Goal: Task Accomplishment & Management: Complete application form

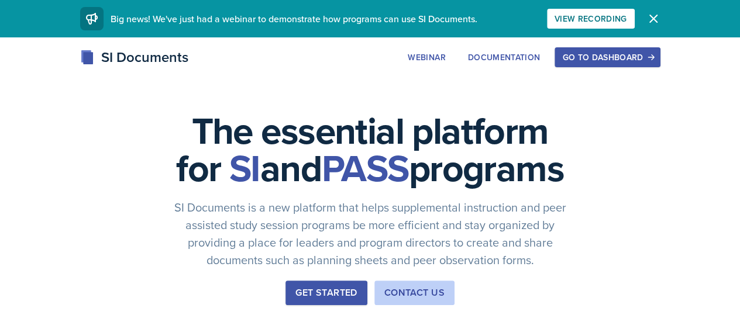
click at [652, 58] on div "Go to Dashboard" at bounding box center [607, 57] width 90 height 9
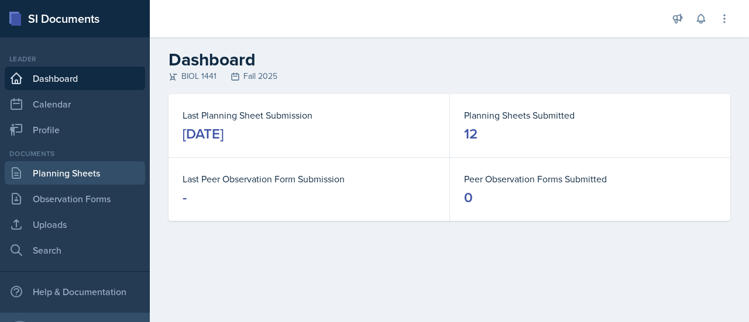
click at [98, 178] on link "Planning Sheets" at bounding box center [75, 172] width 140 height 23
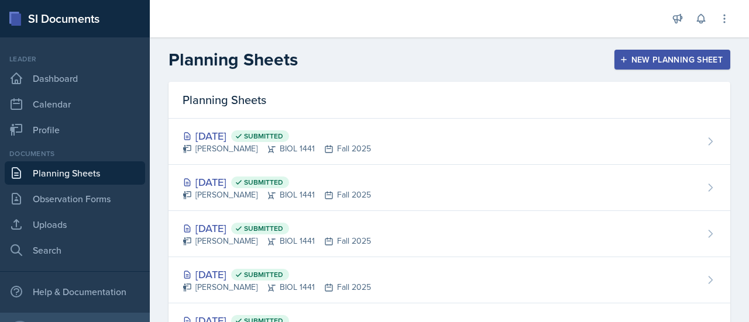
click at [665, 64] on div "New Planning Sheet" at bounding box center [672, 59] width 101 height 9
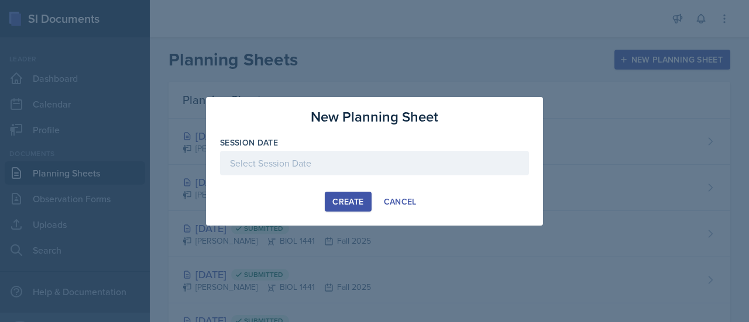
click at [261, 155] on div at bounding box center [374, 163] width 309 height 25
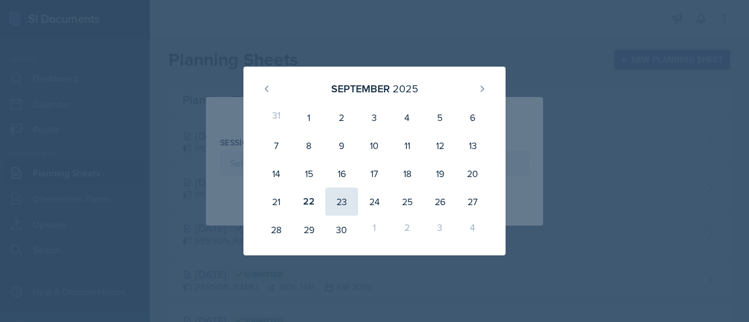
click at [348, 196] on div "23" at bounding box center [341, 202] width 33 height 28
type input "[DATE]"
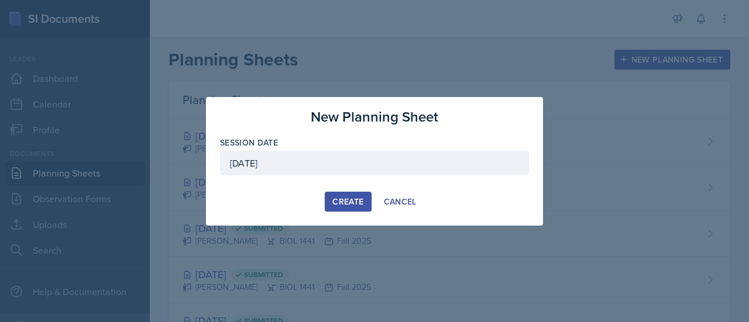
click at [332, 197] on button "Create" at bounding box center [348, 202] width 46 height 20
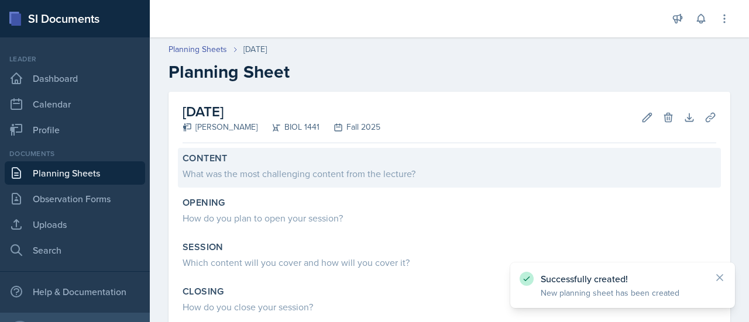
click at [317, 175] on div "What was the most challenging content from the lecture?" at bounding box center [450, 174] width 534 height 14
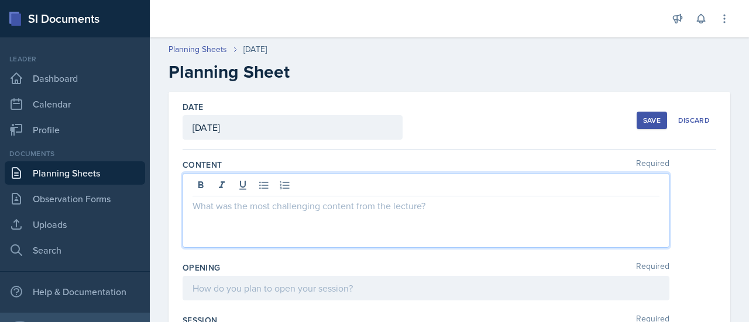
click at [229, 188] on div at bounding box center [426, 210] width 487 height 75
click at [401, 207] on p "The most challenging concept from the lecture wasCellular Respiration and the s…" at bounding box center [425, 206] width 467 height 14
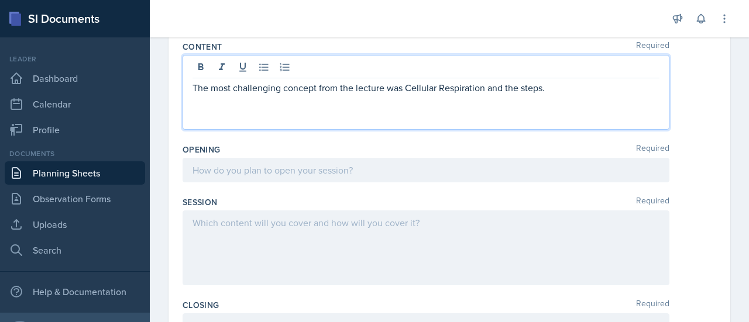
scroll to position [138, 0]
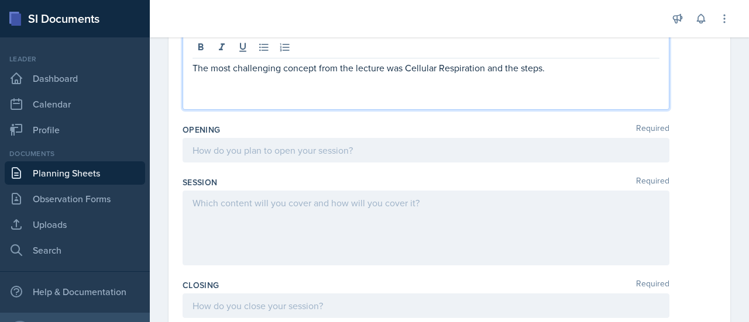
click at [253, 157] on p at bounding box center [425, 150] width 467 height 14
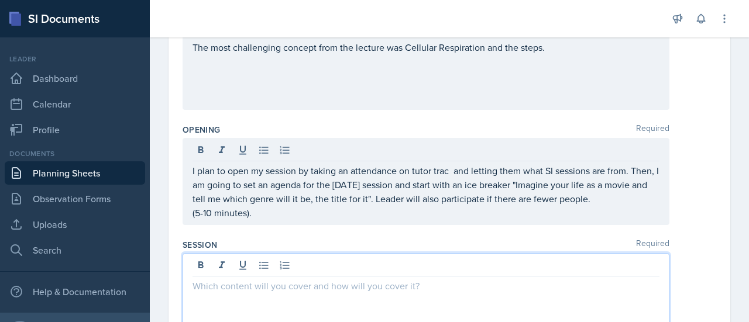
click at [355, 270] on div at bounding box center [426, 290] width 487 height 75
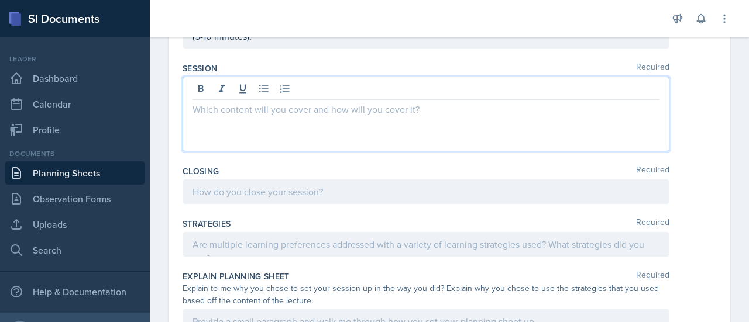
scroll to position [295, 0]
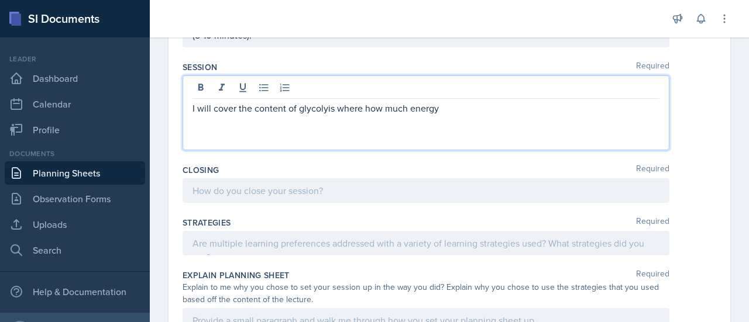
click at [325, 108] on p "I will cover the content of glycolyis where how much energy" at bounding box center [425, 108] width 467 height 14
click at [453, 110] on p "I will cover the content of glycolysis where how much energy" at bounding box center [425, 108] width 467 height 14
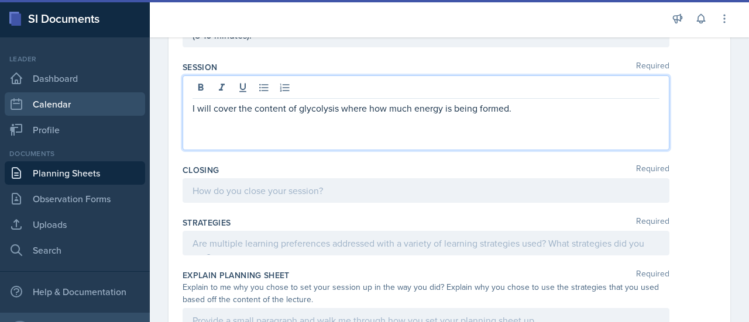
drag, startPoint x: 518, startPoint y: 114, endPoint x: 122, endPoint y: 109, distance: 395.5
click at [122, 109] on div "SI Documents Leader Dashboard Calendar Profile Documents Planning Sheets Observ…" at bounding box center [374, 161] width 749 height 322
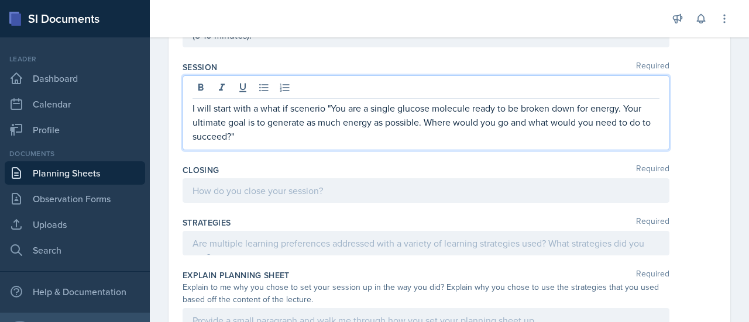
click at [283, 129] on p "I will start with a what if scenerio "You are a single glucose molecule ready t…" at bounding box center [425, 122] width 467 height 42
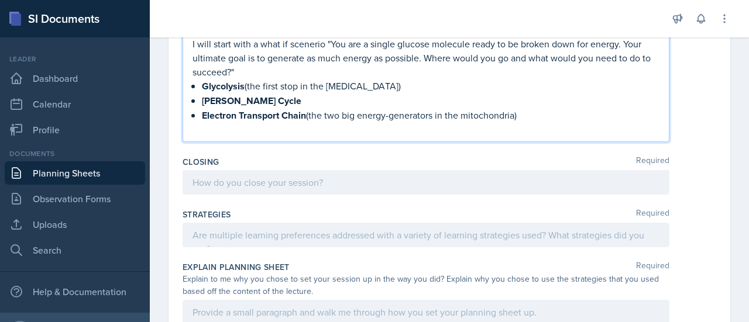
scroll to position [365, 0]
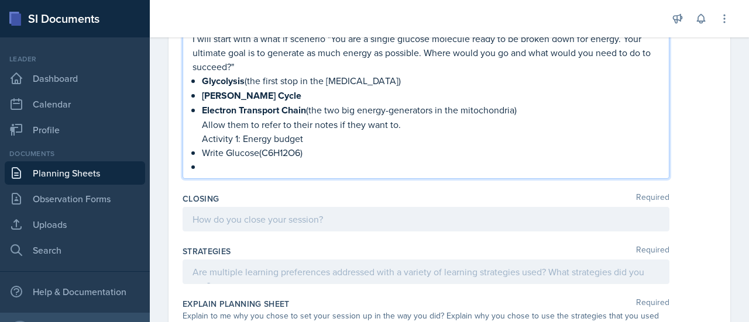
click at [321, 147] on p "Write Glucose(C6H12O6)" at bounding box center [431, 153] width 458 height 14
click at [247, 168] on p at bounding box center [431, 167] width 458 height 14
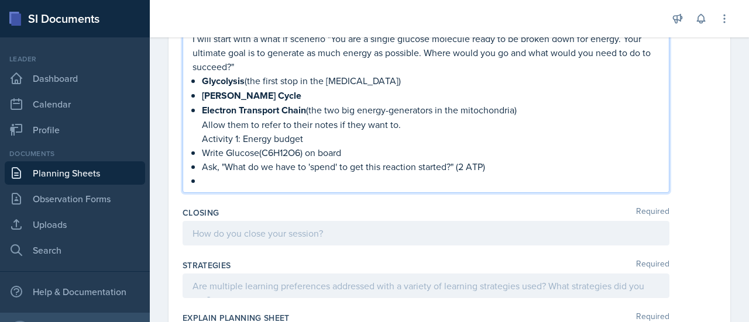
click at [199, 163] on div "I will start with a what if scenerio "You are a single glucose molecule ready t…" at bounding box center [425, 110] width 467 height 156
click at [202, 180] on p at bounding box center [431, 181] width 458 height 14
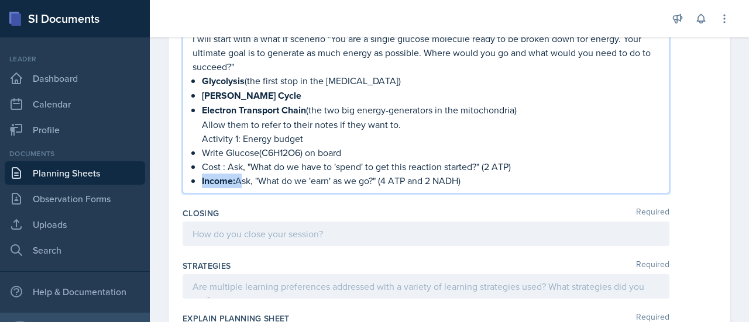
drag, startPoint x: 238, startPoint y: 181, endPoint x: 200, endPoint y: 176, distance: 37.7
click at [200, 176] on div "I will start with a what if scenerio "You are a single glucose molecule ready t…" at bounding box center [425, 110] width 467 height 157
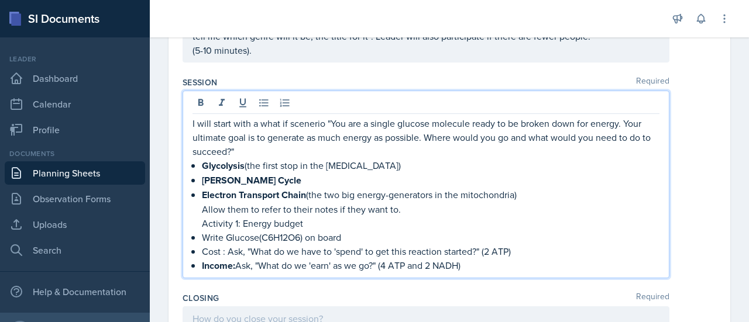
scroll to position [284, 0]
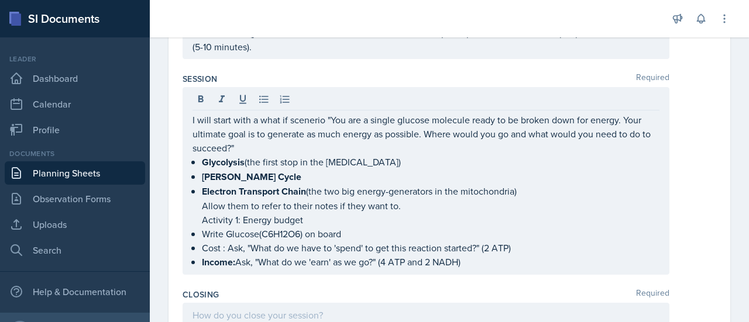
drag, startPoint x: 242, startPoint y: 166, endPoint x: 191, endPoint y: 210, distance: 67.6
click at [191, 210] on div "I will start with a what if scenerio "You are a single glucose molecule ready t…" at bounding box center [426, 181] width 487 height 188
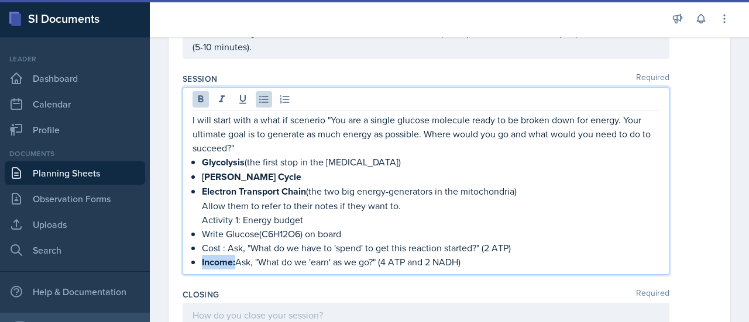
drag, startPoint x: 199, startPoint y: 264, endPoint x: 236, endPoint y: 260, distance: 37.6
click at [236, 260] on div "I will start with a what if scenerio "You are a single glucose molecule ready t…" at bounding box center [425, 191] width 467 height 157
click at [202, 99] on icon at bounding box center [200, 98] width 5 height 7
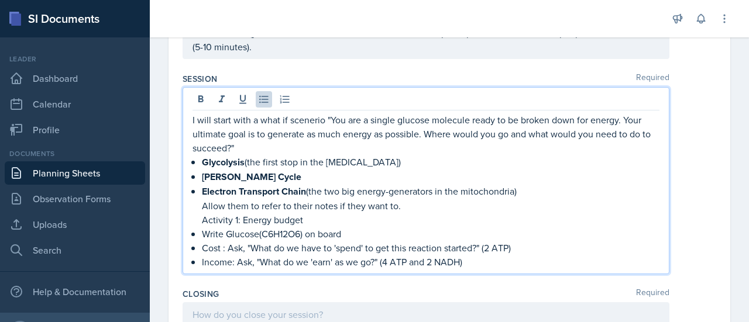
click at [479, 260] on p "Income: Ask, "What do we 'earn' as we go?" (4 ATP and 2 NADH)" at bounding box center [431, 262] width 458 height 14
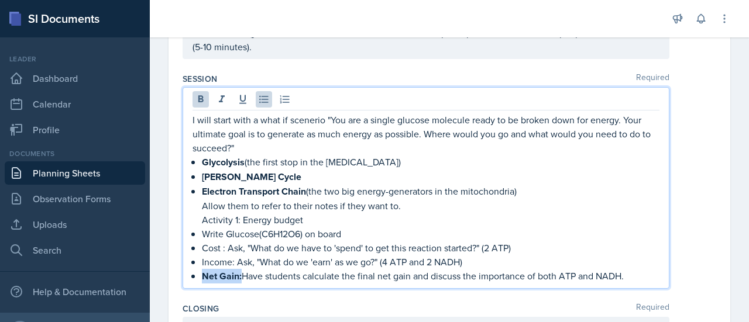
drag, startPoint x: 241, startPoint y: 275, endPoint x: 200, endPoint y: 272, distance: 41.6
click at [200, 272] on div "I will start with a what if scenerio "You are a single glucose molecule ready t…" at bounding box center [425, 198] width 467 height 171
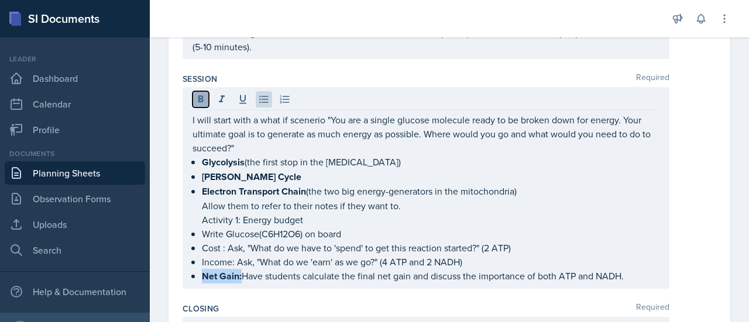
click at [204, 94] on icon at bounding box center [201, 100] width 12 height 12
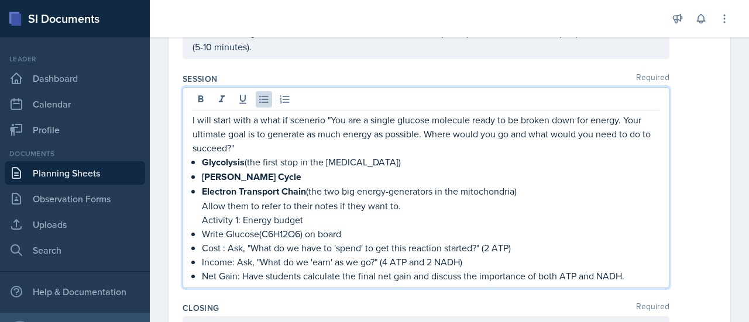
click at [489, 255] on p "Income: Ask, "What do we 'earn' as we go?" (4 ATP and 2 NADH)" at bounding box center [431, 262] width 458 height 14
click at [625, 271] on p "Net Gain: Have students calculate the final net gain and discuss the importance…" at bounding box center [431, 276] width 458 height 14
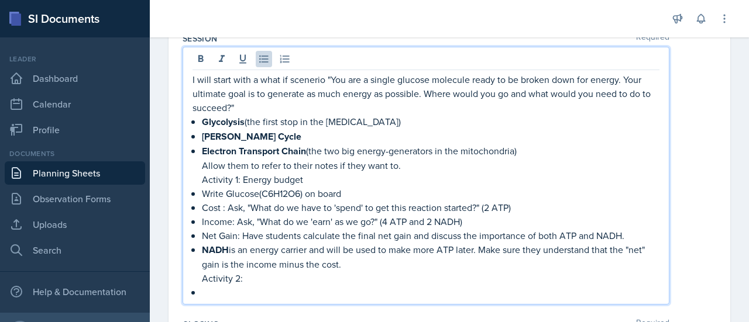
scroll to position [327, 0]
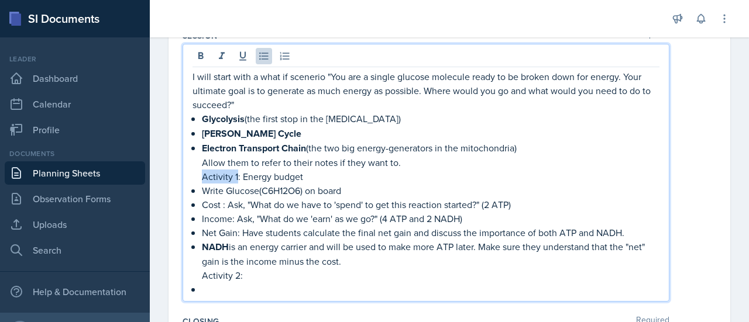
drag, startPoint x: 236, startPoint y: 175, endPoint x: 197, endPoint y: 175, distance: 39.8
click at [197, 175] on div "I will start with a what if scenerio "You are a single glucose molecule ready t…" at bounding box center [425, 183] width 467 height 227
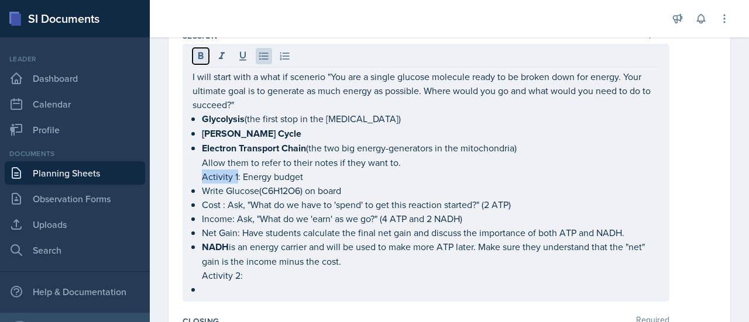
click at [201, 60] on icon at bounding box center [201, 56] width 12 height 12
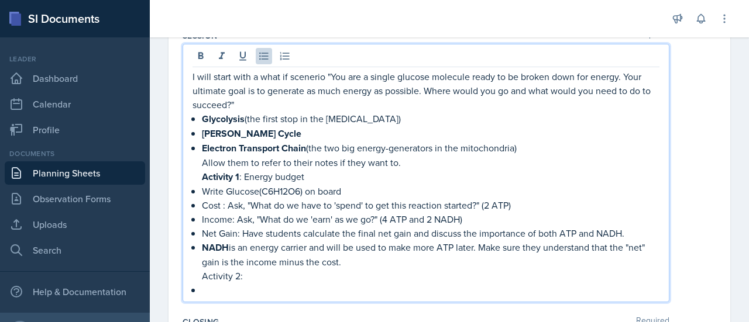
click at [319, 176] on p "Activity 1 : Energy budget" at bounding box center [431, 177] width 458 height 15
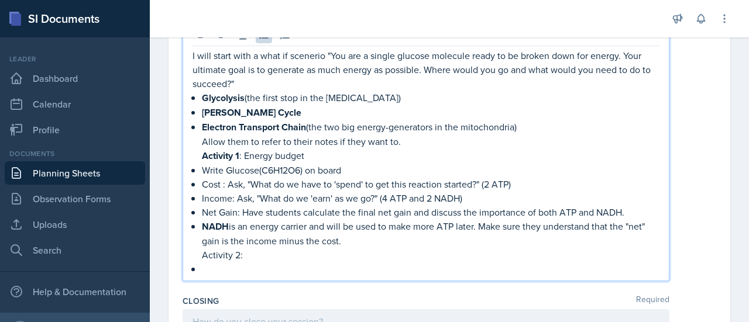
scroll to position [353, 0]
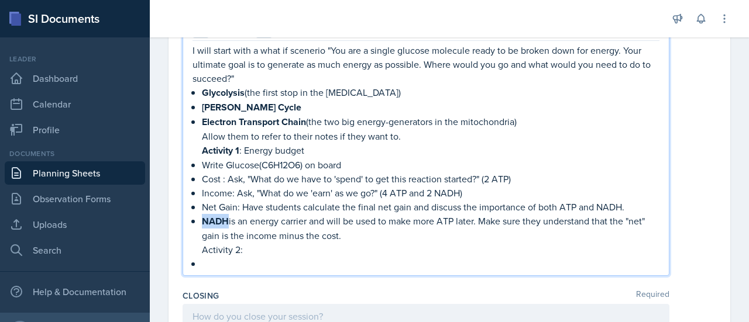
drag, startPoint x: 229, startPoint y: 223, endPoint x: 198, endPoint y: 214, distance: 32.4
click at [198, 214] on div "I will start with a what if scenerio "You are a single glucose molecule ready t…" at bounding box center [425, 157] width 467 height 228
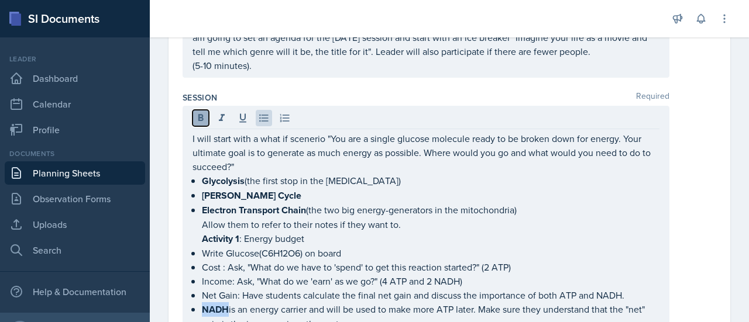
click at [199, 115] on icon at bounding box center [200, 117] width 5 height 7
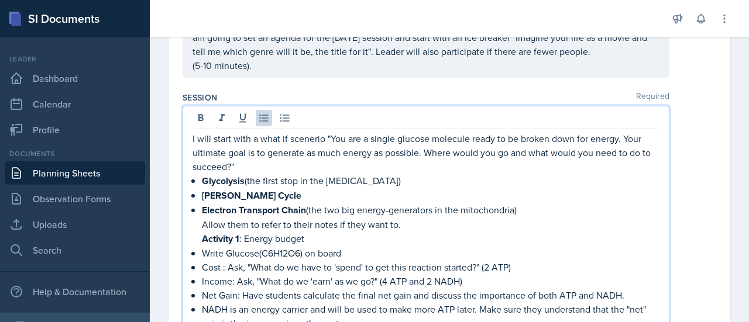
click at [407, 233] on p "Activity 1 : Energy budget" at bounding box center [431, 239] width 458 height 15
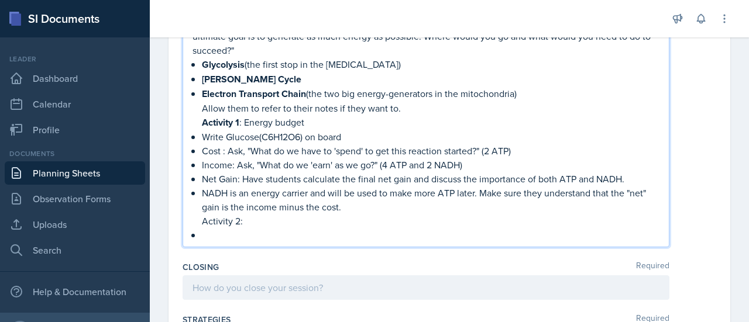
scroll to position [381, 0]
click at [406, 102] on p "Allow them to refer to their notes if they want to." at bounding box center [431, 109] width 458 height 14
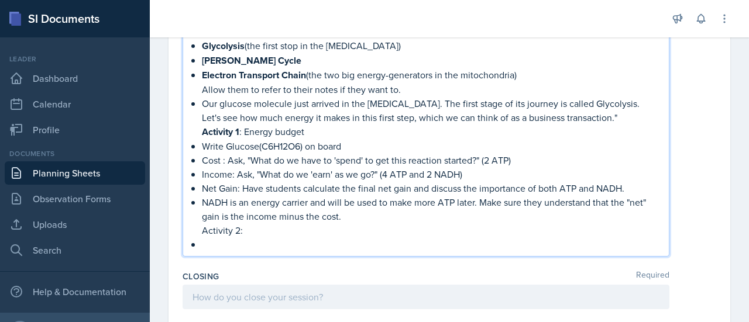
scroll to position [401, 0]
click at [355, 214] on p "NADH is an energy carrier and will be used to make more ATP later. Make sure th…" at bounding box center [431, 208] width 458 height 28
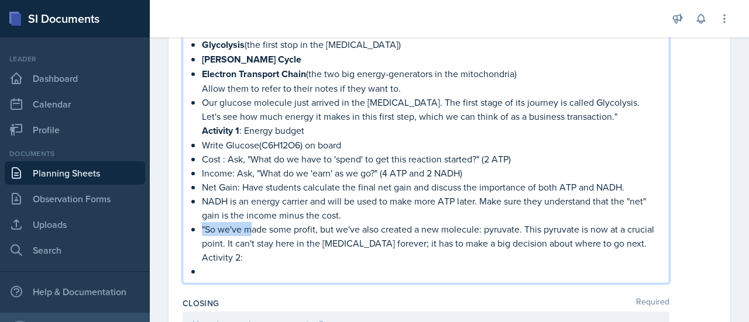
drag, startPoint x: 199, startPoint y: 227, endPoint x: 253, endPoint y: 233, distance: 54.7
click at [253, 233] on div "I will start with a what if scenerio "You are a single glucose molecule ready t…" at bounding box center [425, 136] width 467 height 283
click at [226, 268] on p at bounding box center [431, 271] width 458 height 14
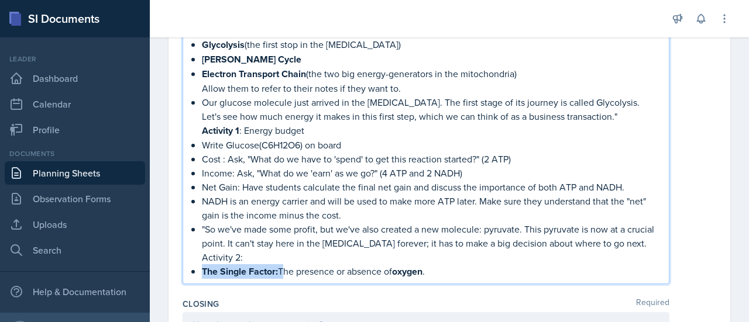
drag, startPoint x: 280, startPoint y: 269, endPoint x: 198, endPoint y: 263, distance: 81.5
click at [198, 263] on div "I will start with a what if scenerio "You are a single glucose molecule ready t…" at bounding box center [425, 137] width 467 height 284
click at [359, 270] on p "The presence or absence of oxygen ." at bounding box center [431, 271] width 458 height 15
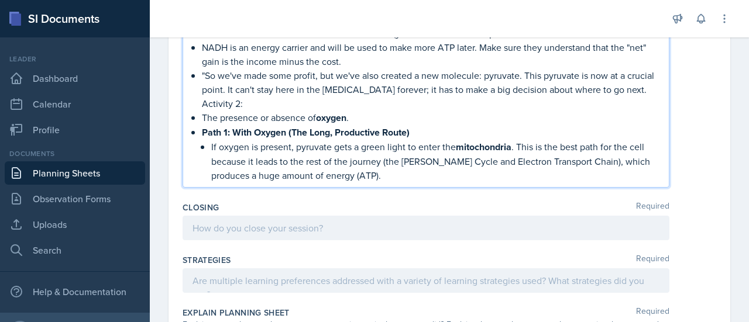
scroll to position [557, 0]
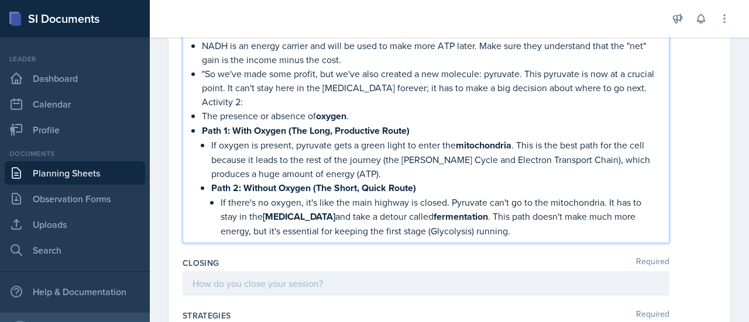
click at [207, 185] on li "Path 1: With Oxygen (The Long, Productive Route) If oxygen is present, pyruvate…" at bounding box center [431, 180] width 458 height 115
click at [202, 125] on strong "Path 1: With Oxygen (The Long, Productive Route)" at bounding box center [306, 130] width 208 height 13
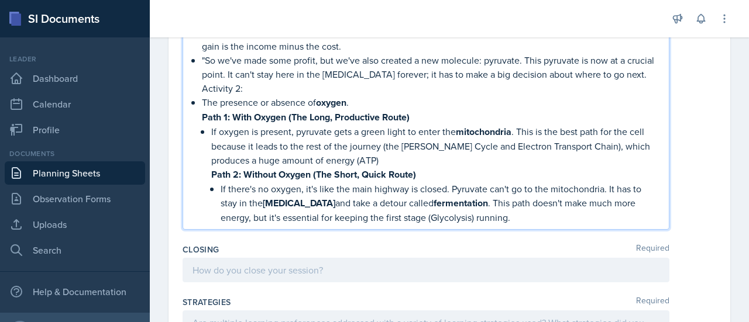
scroll to position [587, 0]
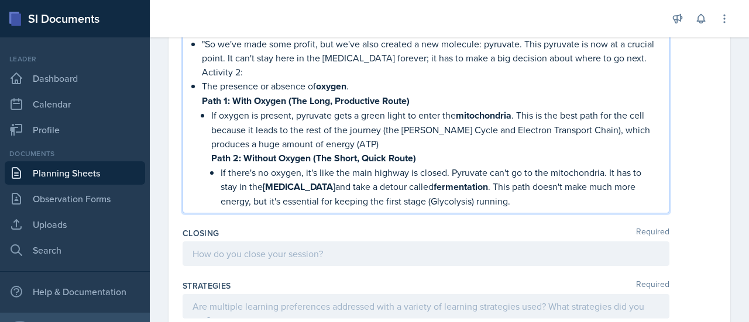
click at [501, 198] on p "If there's no oxygen, it's like the main highway is closed. Pyruvate can't go t…" at bounding box center [440, 187] width 439 height 43
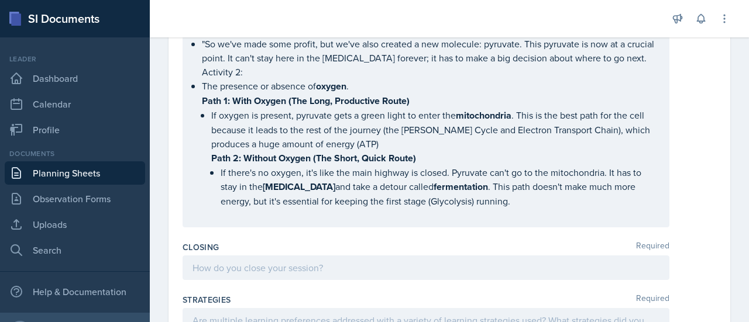
click at [184, 215] on div "I will start with a what if scenerio "You are a single glucose molecule ready t…" at bounding box center [426, 5] width 487 height 443
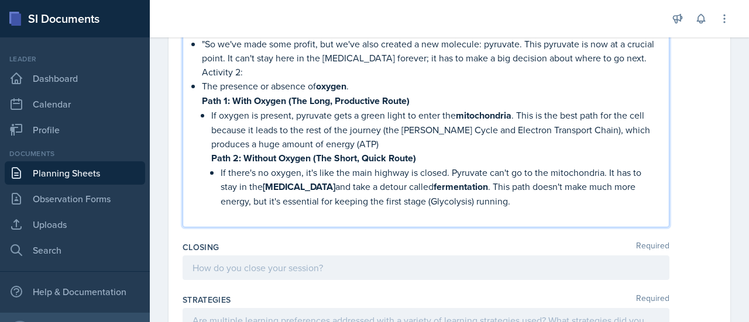
click at [197, 211] on div "I will start with a what if scenerio "You are a single glucose molecule ready t…" at bounding box center [425, 16] width 467 height 412
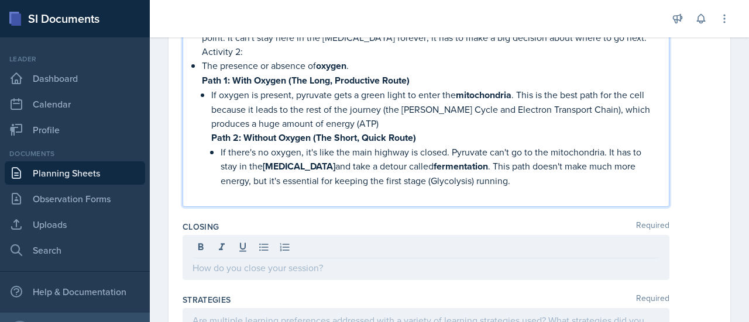
click at [480, 180] on p "If there's no oxygen, it's like the main highway is closed. Pyruvate can't go t…" at bounding box center [440, 166] width 439 height 43
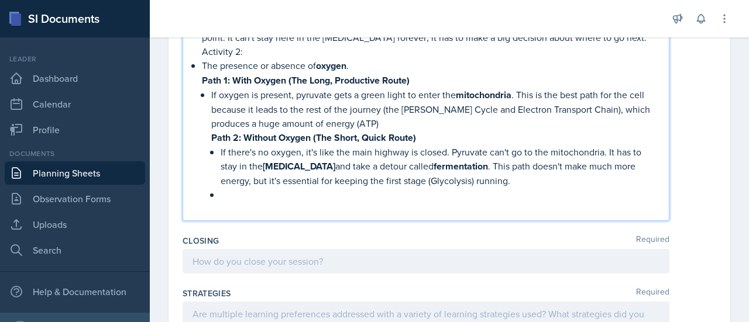
click at [275, 188] on p at bounding box center [440, 195] width 439 height 14
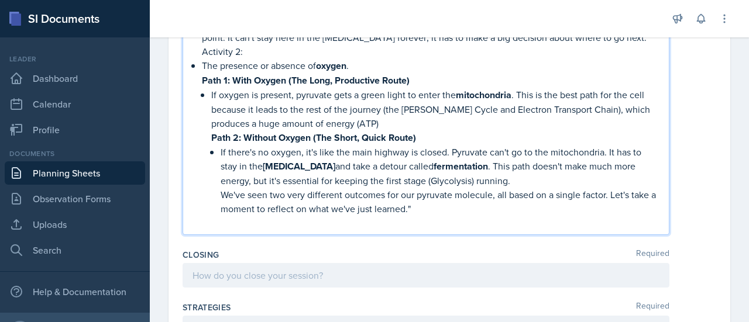
click at [221, 194] on p "We've seen two very different outcomes for our pyruvate molecule, all based on …" at bounding box center [440, 202] width 439 height 28
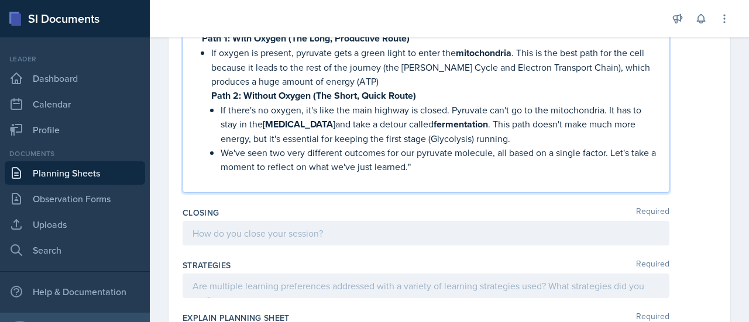
scroll to position [651, 0]
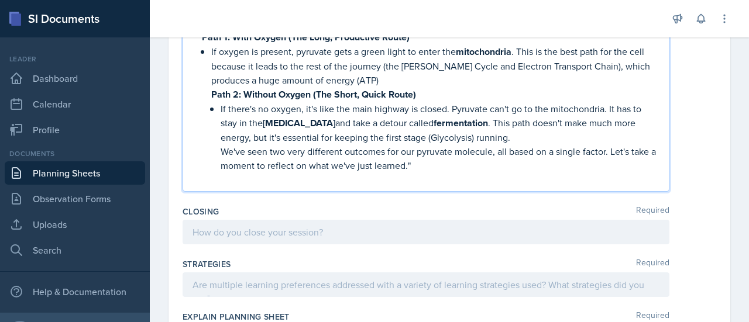
click at [426, 167] on p "We've seen two very different outcomes for our pyruvate molecule, all based on …" at bounding box center [440, 159] width 439 height 28
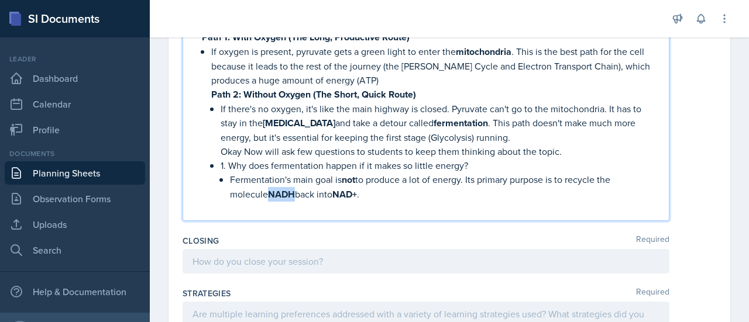
drag, startPoint x: 297, startPoint y: 192, endPoint x: 270, endPoint y: 192, distance: 26.3
click at [270, 192] on p "Fermentation's main goal is not to produce a lot of energy. Its primary purpose…" at bounding box center [444, 187] width 429 height 29
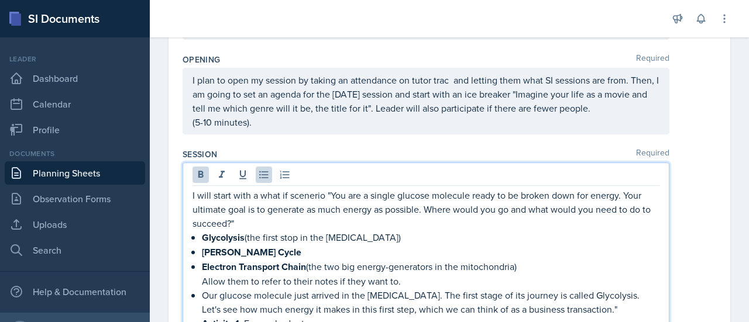
scroll to position [206, 0]
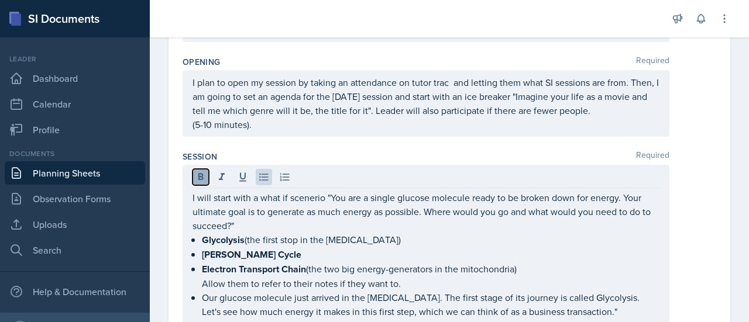
click at [197, 173] on icon at bounding box center [201, 177] width 12 height 12
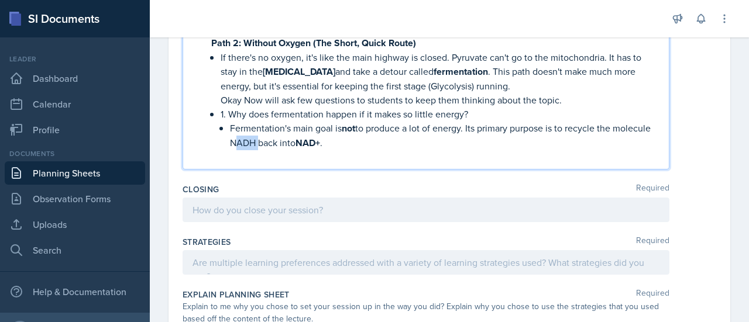
scroll to position [690, 0]
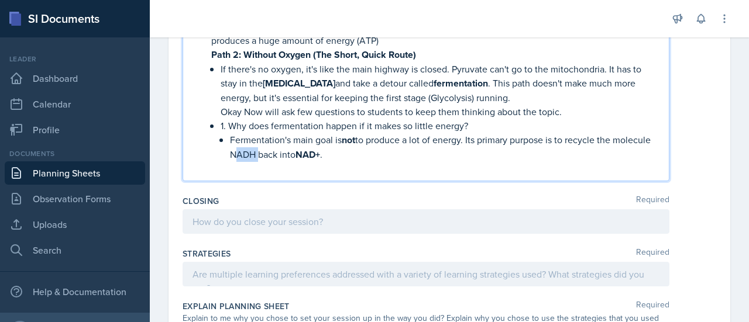
drag, startPoint x: 367, startPoint y: 156, endPoint x: 335, endPoint y: 156, distance: 31.6
click at [335, 156] on p "Fermentation's main goal is not to produce a lot of energy. Its primary purpose…" at bounding box center [444, 147] width 429 height 29
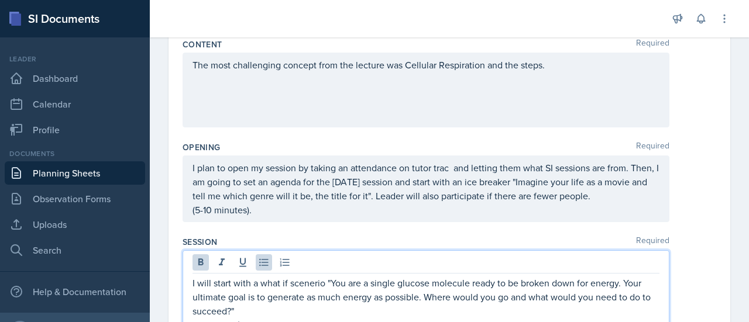
scroll to position [117, 0]
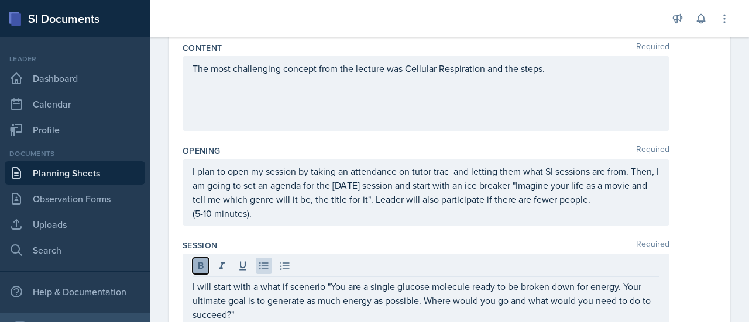
click at [197, 267] on icon at bounding box center [201, 266] width 12 height 12
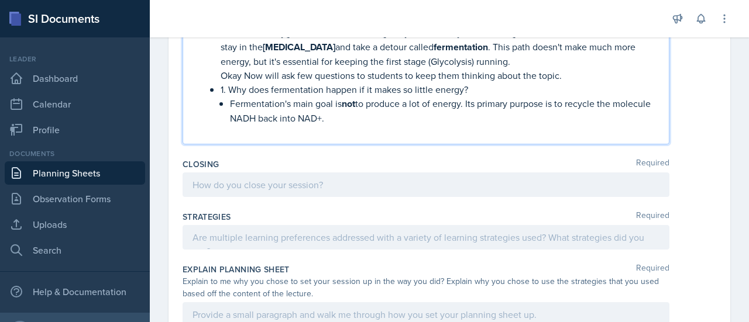
scroll to position [741, 0]
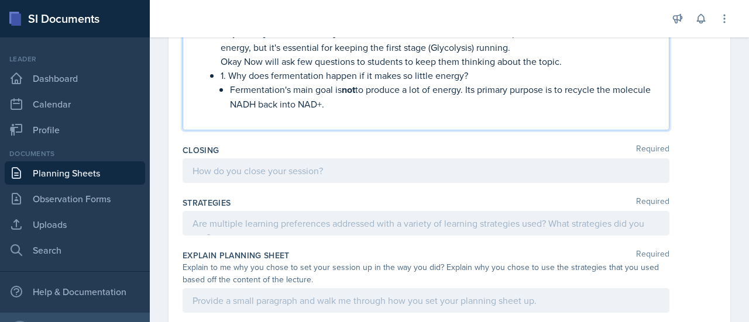
click at [374, 104] on p "Fermentation's main goal is not to produce a lot of energy. Its primary purpose…" at bounding box center [444, 96] width 429 height 29
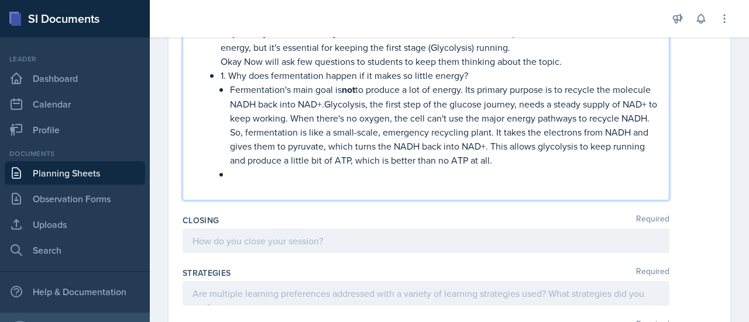
click at [473, 73] on p "1. Why does fermentation happen if it makes so little energy?" at bounding box center [440, 75] width 439 height 14
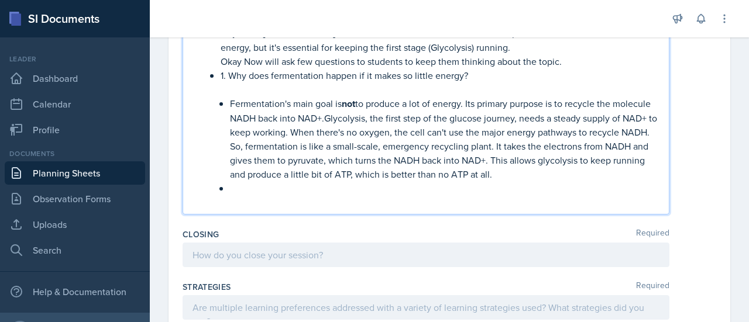
click at [230, 187] on li at bounding box center [444, 188] width 429 height 14
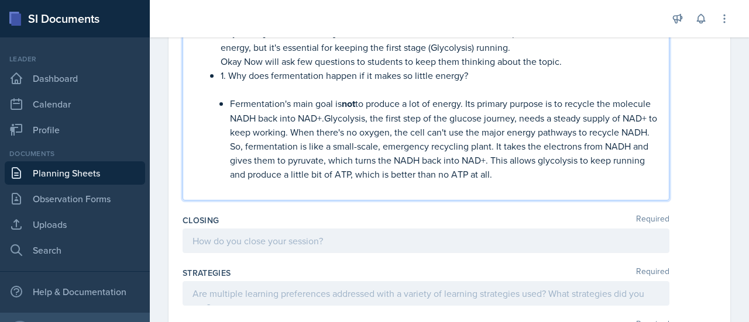
click at [223, 91] on p at bounding box center [440, 89] width 439 height 14
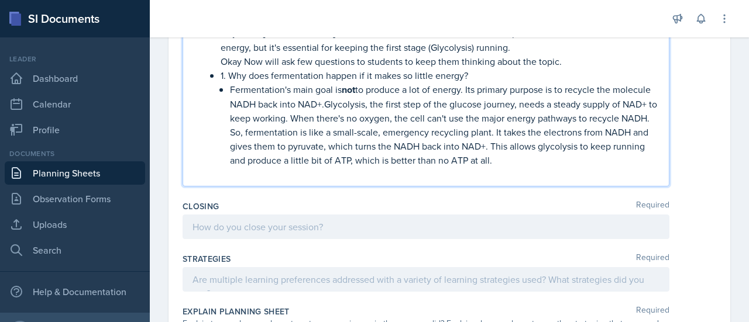
click at [580, 156] on p "Fermentation's main goal is not to produce a lot of energy. Its primary purpose…" at bounding box center [444, 124] width 429 height 85
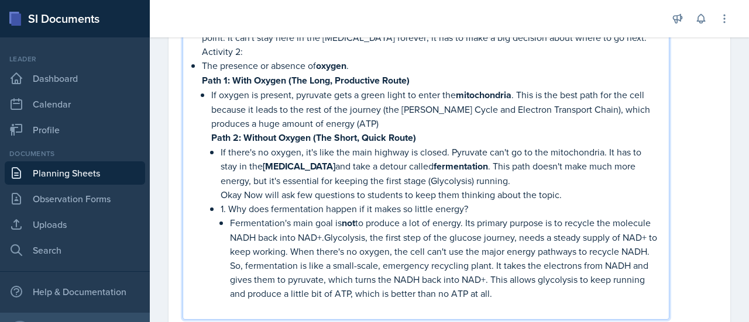
scroll to position [608, 0]
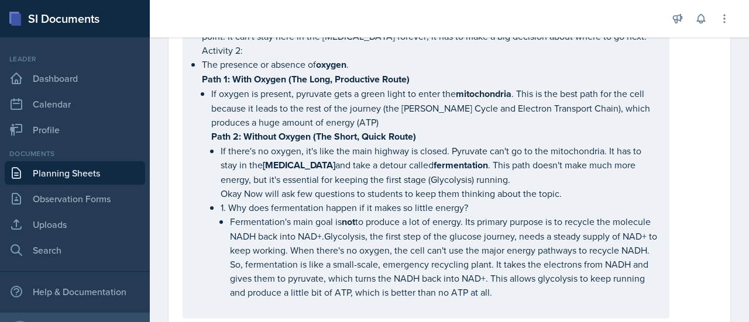
drag, startPoint x: 191, startPoint y: 133, endPoint x: 415, endPoint y: 74, distance: 231.7
click at [415, 74] on div "I will start with a what if scenerio "You are a single glucose molecule ready t…" at bounding box center [426, 40] width 487 height 556
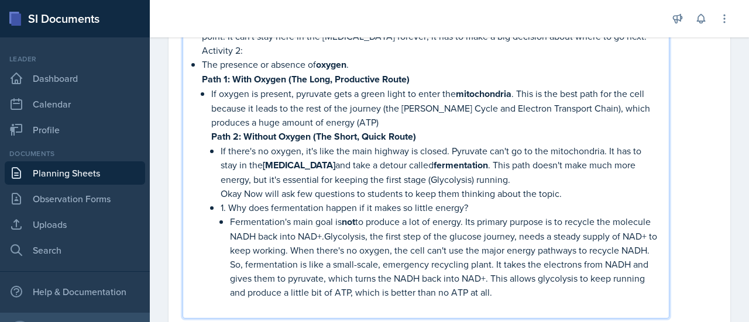
click at [415, 74] on p "Path 1: With Oxygen (The Long, Productive Route)" at bounding box center [431, 79] width 458 height 15
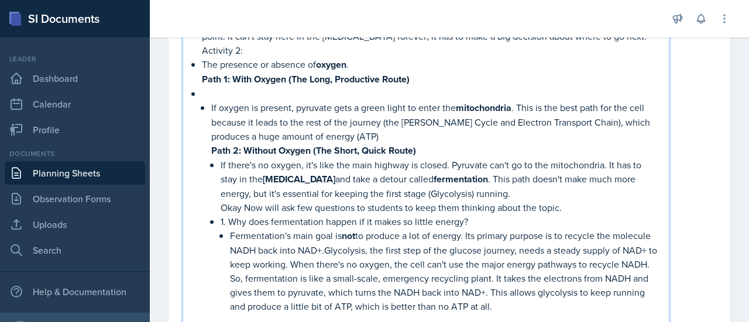
click at [197, 93] on div "I will start with a what if scenerio "You are a single glucose molecule ready t…" at bounding box center [425, 57] width 467 height 539
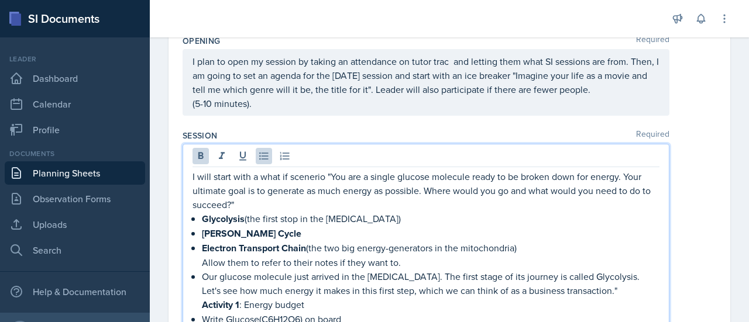
scroll to position [226, 0]
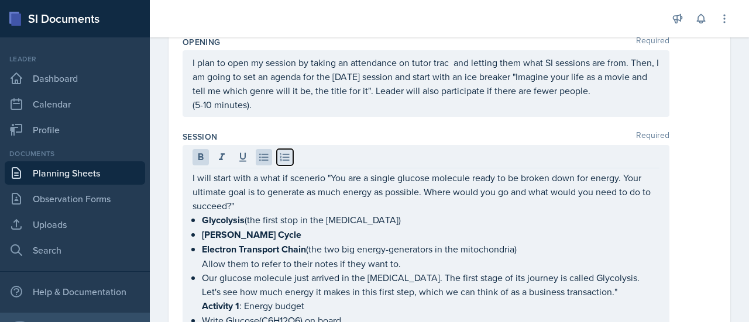
click at [288, 149] on button at bounding box center [285, 157] width 16 height 16
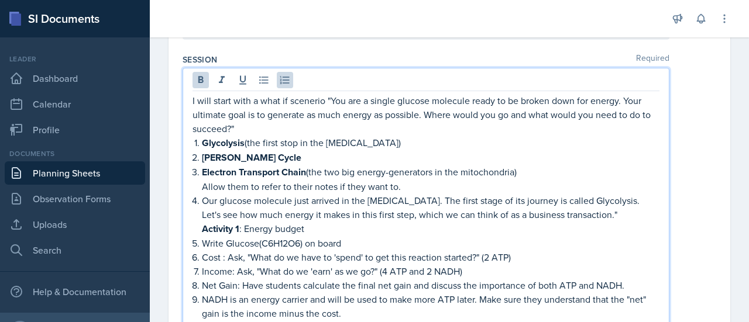
scroll to position [255, 0]
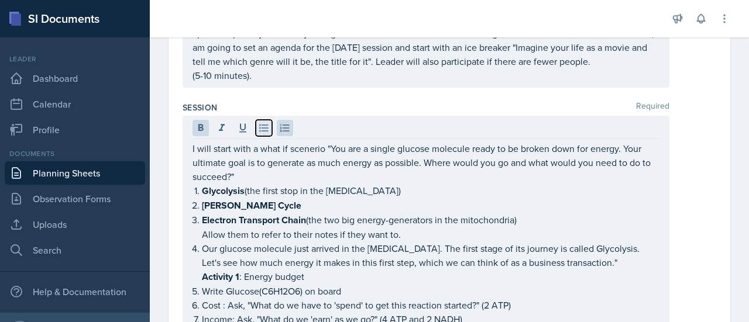
click at [261, 132] on button at bounding box center [264, 128] width 16 height 16
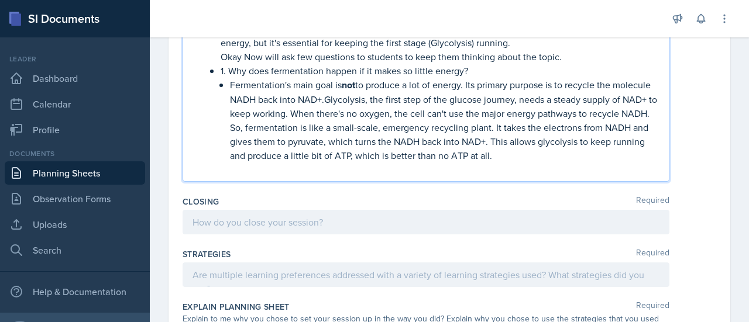
scroll to position [761, 0]
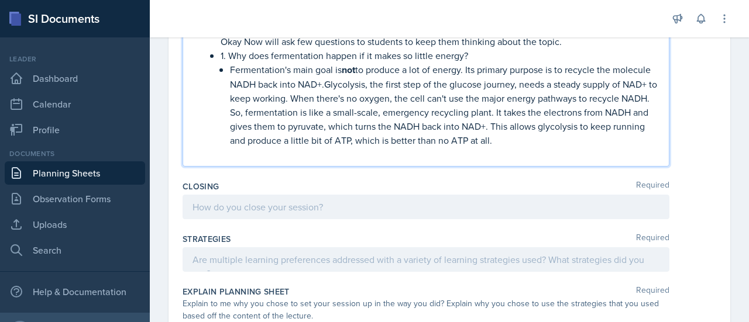
click at [570, 133] on p "Fermentation's main goal is not to produce a lot of energy. Its primary purpose…" at bounding box center [444, 105] width 429 height 85
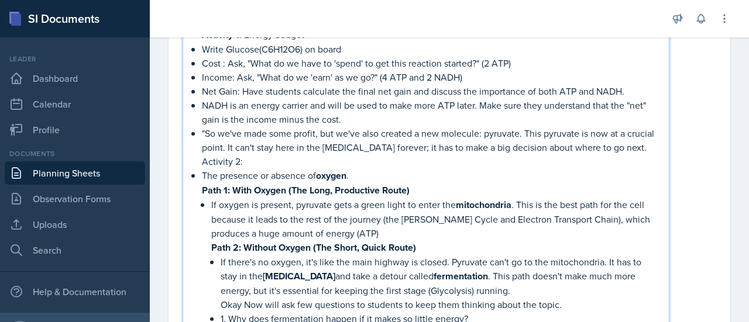
scroll to position [511, 0]
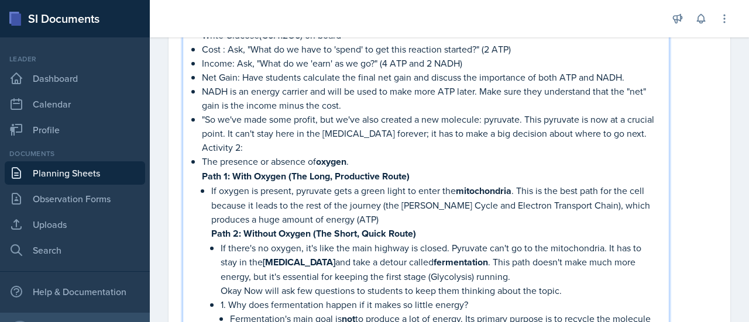
click at [648, 134] on p ""So we've made some profit, but we've also created a new molecule: pyruvate. Th…" at bounding box center [431, 126] width 458 height 28
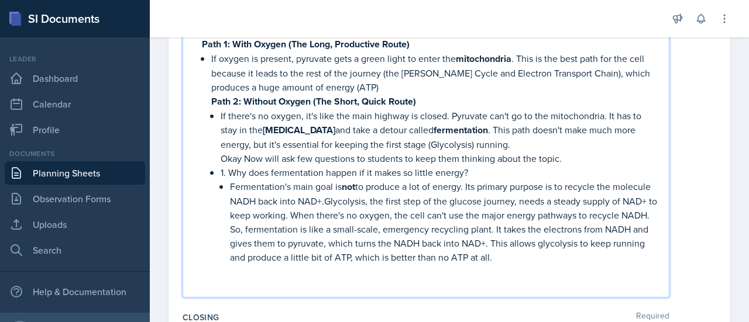
scroll to position [659, 0]
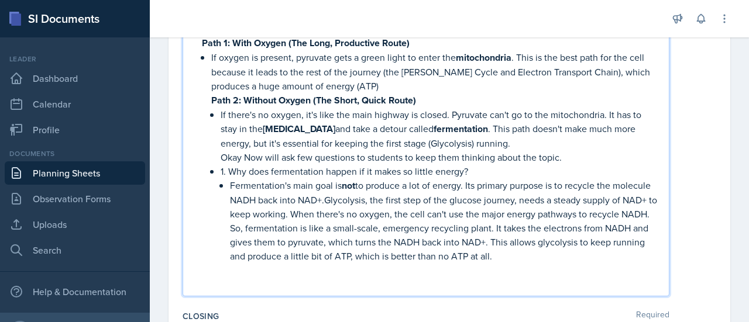
click at [360, 94] on strong "Path 2: Without Oxygen (The Short, Quick Route)" at bounding box center [313, 100] width 205 height 13
click at [348, 83] on p "If oxygen is present, pyruvate gets a green light to enter the mitochondria . T…" at bounding box center [435, 71] width 448 height 43
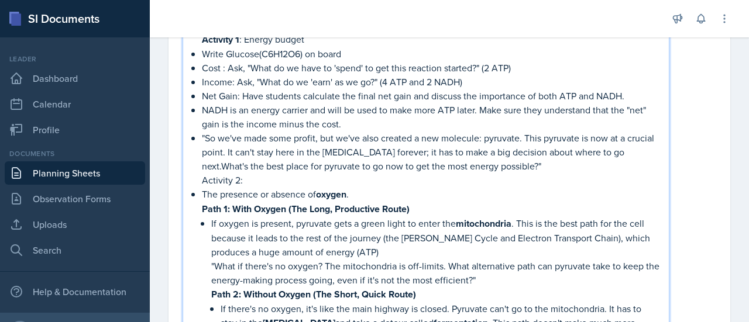
scroll to position [493, 0]
click at [222, 167] on p ""So we've made some profit, but we've also created a new molecule: pyruvate. Th…" at bounding box center [431, 152] width 458 height 42
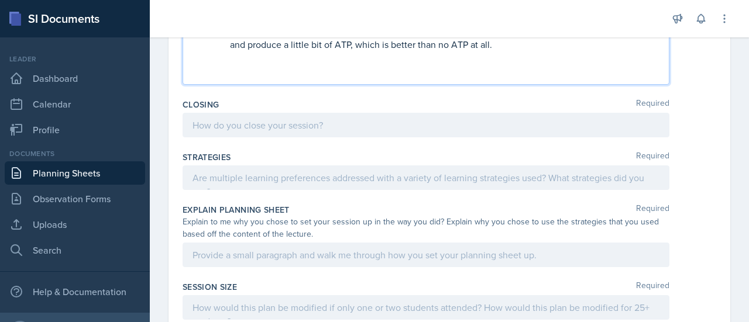
scroll to position [905, 0]
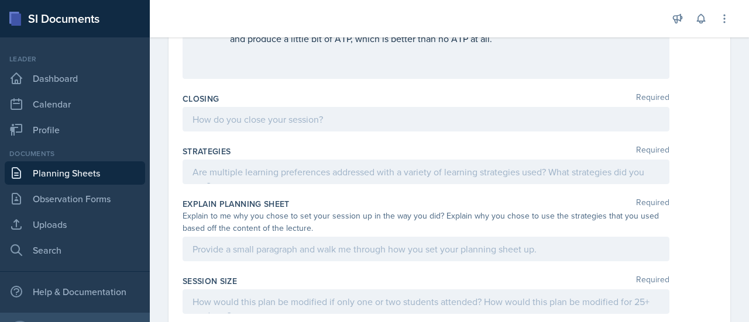
click at [282, 123] on div at bounding box center [426, 119] width 487 height 25
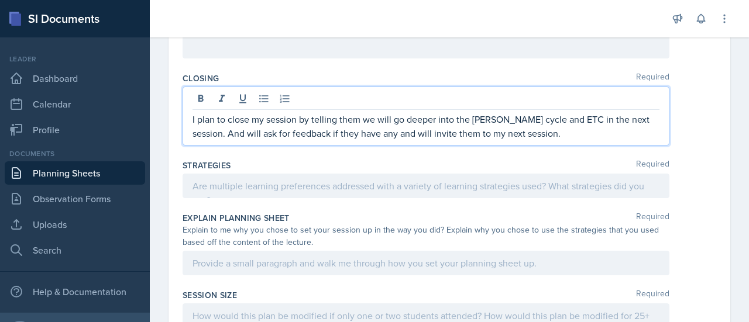
click at [486, 183] on div at bounding box center [426, 186] width 487 height 25
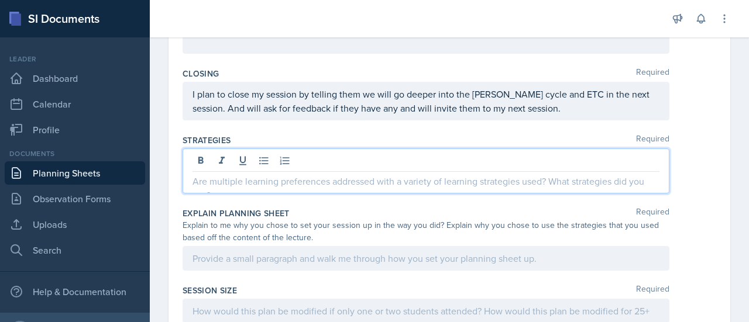
scroll to position [919, 0]
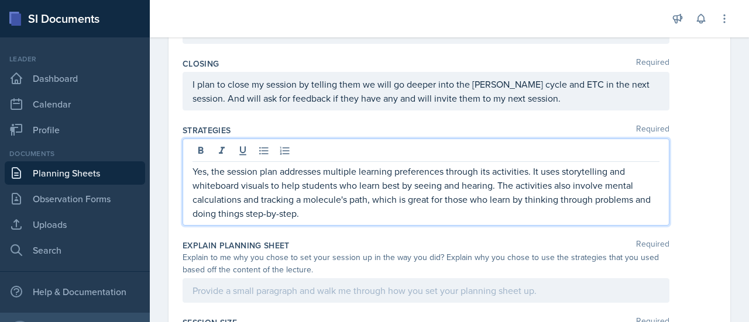
click at [532, 169] on p "Yes, the session plan addresses multiple learning preferences through its activ…" at bounding box center [425, 192] width 467 height 56
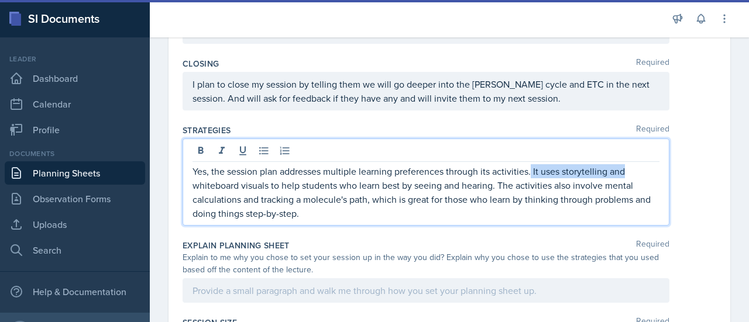
drag, startPoint x: 530, startPoint y: 170, endPoint x: 632, endPoint y: 167, distance: 101.8
click at [632, 167] on p "Yes, the session plan addresses multiple learning preferences through its activ…" at bounding box center [425, 192] width 467 height 56
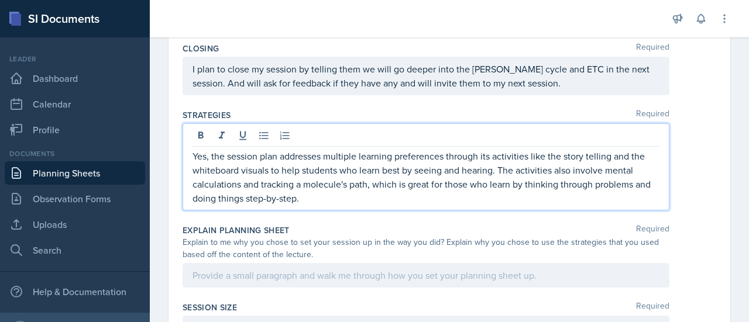
scroll to position [935, 0]
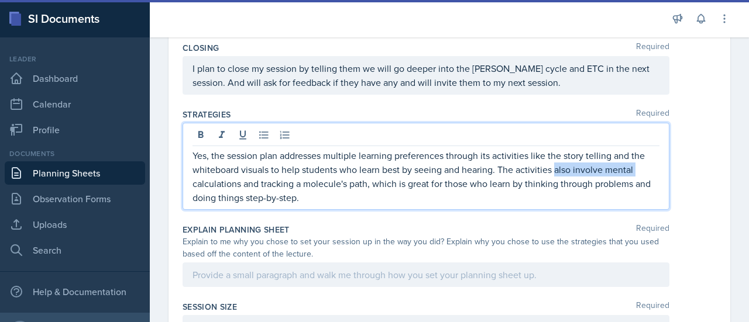
drag, startPoint x: 555, startPoint y: 166, endPoint x: 641, endPoint y: 164, distance: 86.0
click at [641, 164] on p "Yes, the session plan addresses multiple learning preferences through its activ…" at bounding box center [425, 177] width 467 height 56
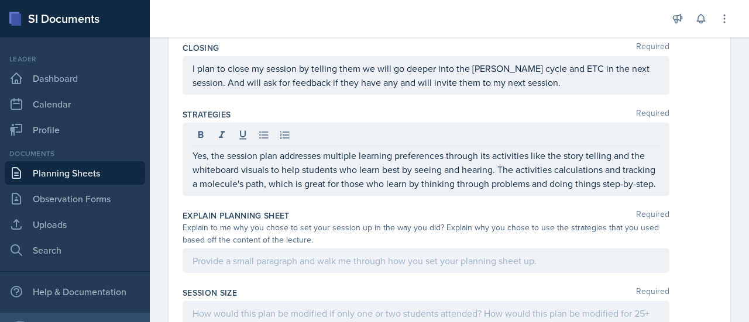
click at [192, 178] on div "Yes, the session plan addresses multiple learning preferences through its activ…" at bounding box center [426, 159] width 487 height 73
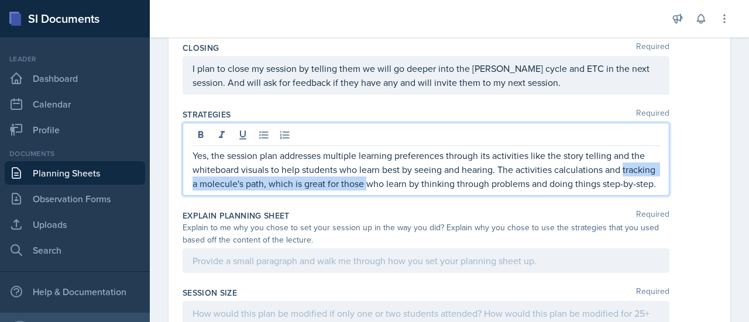
drag, startPoint x: 192, startPoint y: 178, endPoint x: 403, endPoint y: 184, distance: 210.7
click at [403, 184] on p "Yes, the session plan addresses multiple learning preferences through its activ…" at bounding box center [425, 170] width 467 height 42
drag, startPoint x: 398, startPoint y: 181, endPoint x: 190, endPoint y: 183, distance: 208.3
click at [190, 183] on div "Yes, the session plan addresses multiple learning preferences through its activ…" at bounding box center [426, 159] width 487 height 73
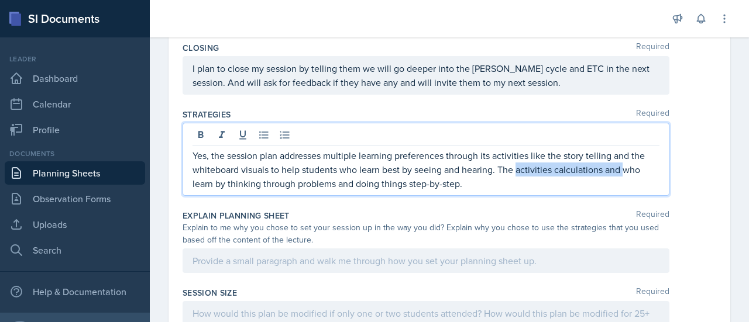
drag, startPoint x: 516, startPoint y: 167, endPoint x: 624, endPoint y: 170, distance: 108.3
click at [624, 170] on p "Yes, the session plan addresses multiple learning preferences through its activ…" at bounding box center [425, 170] width 467 height 42
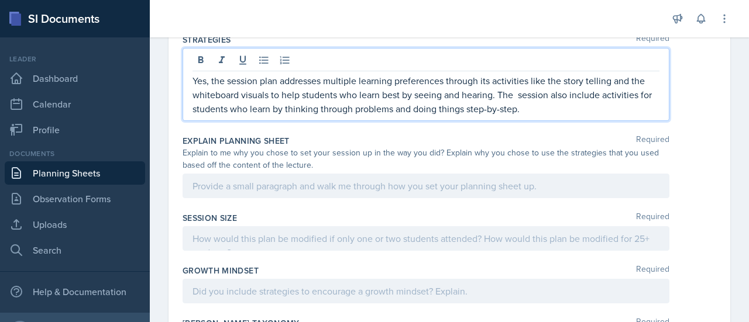
scroll to position [1010, 0]
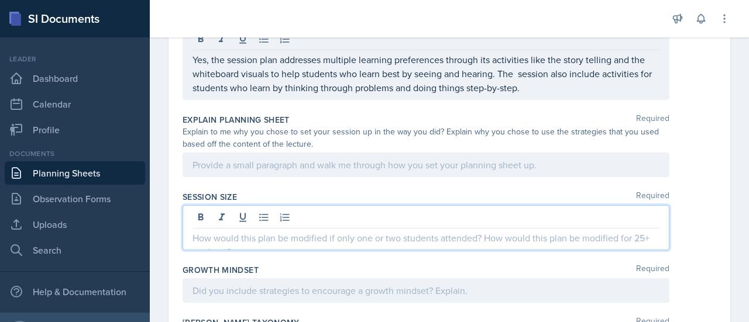
click at [253, 239] on p at bounding box center [425, 238] width 467 height 14
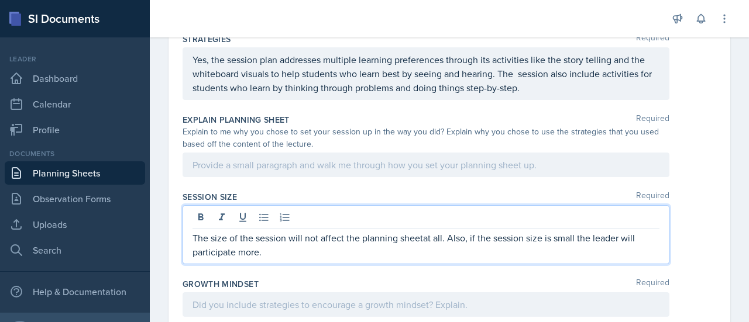
click at [421, 235] on p "The size of the session will not affect the planning sheetat all. Also, if the …" at bounding box center [425, 245] width 467 height 28
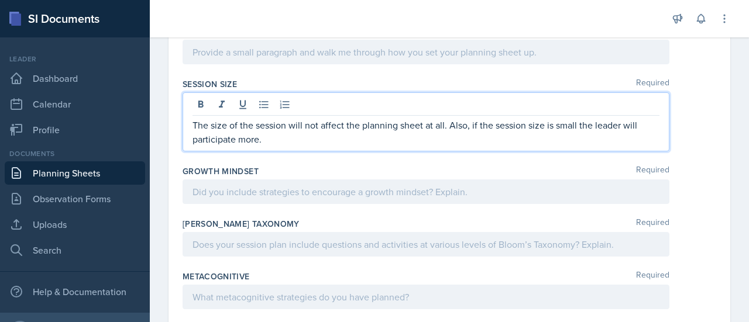
scroll to position [1151, 0]
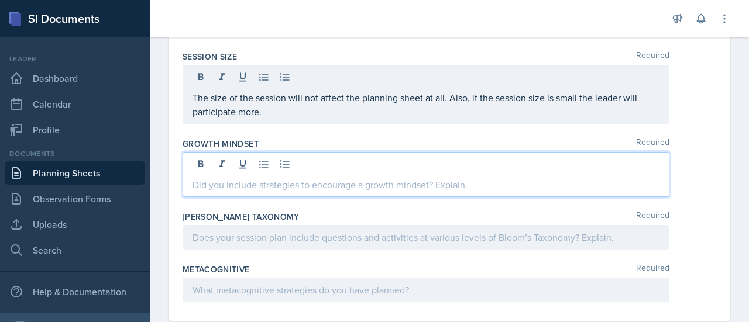
click at [244, 166] on div at bounding box center [426, 174] width 487 height 45
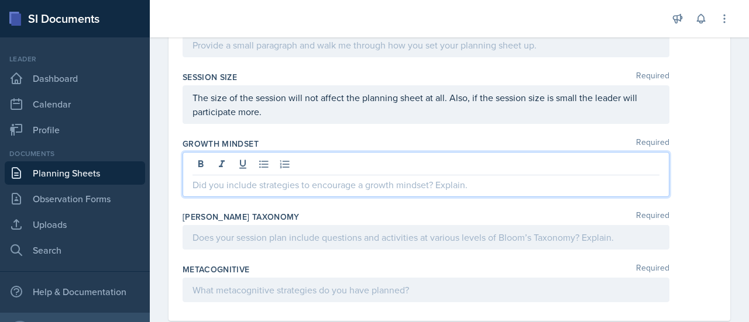
paste div
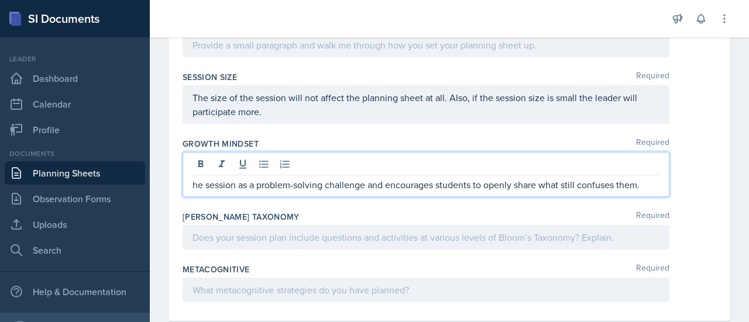
click at [195, 178] on p "he session as a problem-solving challenge and encourages students to openly sha…" at bounding box center [425, 185] width 467 height 14
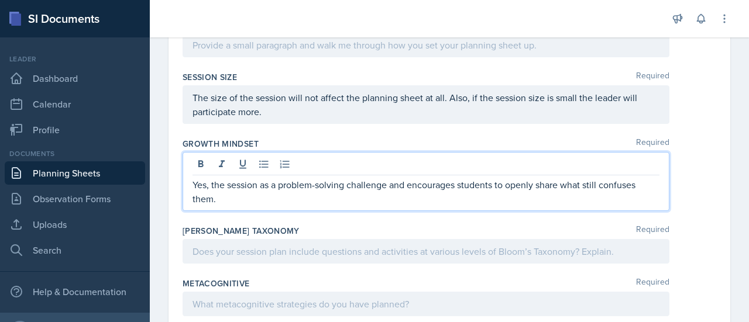
click at [228, 190] on p "Yes, the session as a problem-solving challenge and encourages students to open…" at bounding box center [425, 192] width 467 height 28
click at [263, 180] on p "Yes, the session as a problem-solving challenge and encourages students to open…" at bounding box center [425, 192] width 467 height 28
click at [294, 181] on p "Yes, the session has as a problem-solving challenge and encourages students to …" at bounding box center [425, 192] width 467 height 28
click at [295, 192] on p "Yes, the session has a problem-solving challenge and encourages students to ope…" at bounding box center [425, 192] width 467 height 28
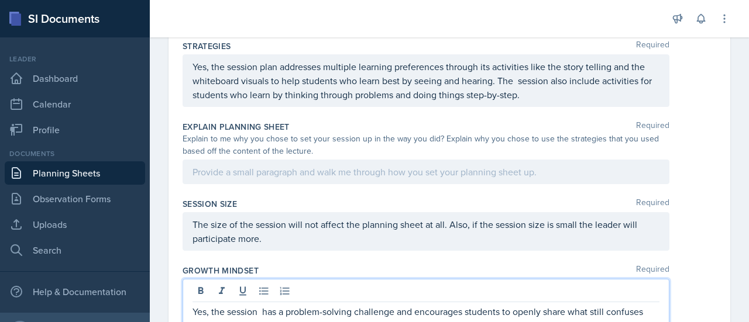
scroll to position [1165, 0]
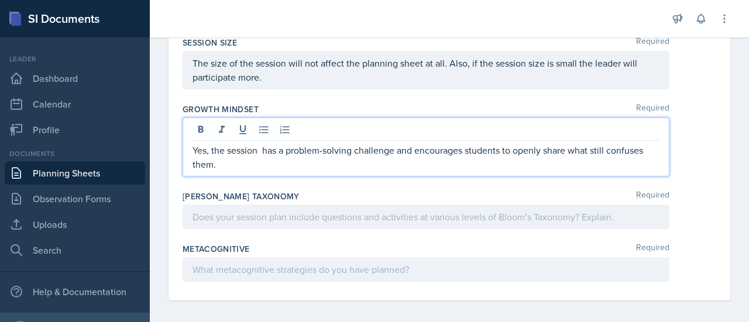
click at [225, 262] on div at bounding box center [426, 269] width 487 height 25
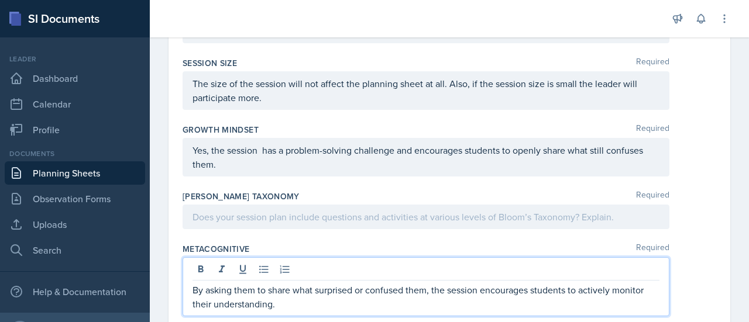
scroll to position [1179, 0]
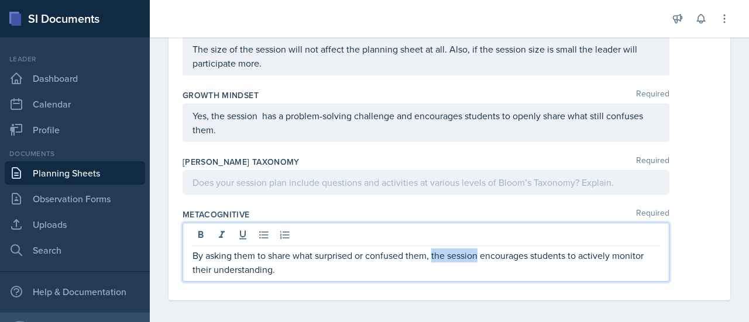
drag, startPoint x: 479, startPoint y: 250, endPoint x: 432, endPoint y: 253, distance: 47.4
click at [432, 253] on p "By asking them to share what surprised or confused them, the session encourages…" at bounding box center [425, 263] width 467 height 28
click at [445, 249] on p "By asking them to share what surprised or confused them, the session encourages…" at bounding box center [425, 263] width 467 height 28
click at [364, 270] on p "By asking them to share what surprised or confused them, this session encourage…" at bounding box center [425, 263] width 467 height 28
drag, startPoint x: 615, startPoint y: 251, endPoint x: 658, endPoint y: 247, distance: 42.3
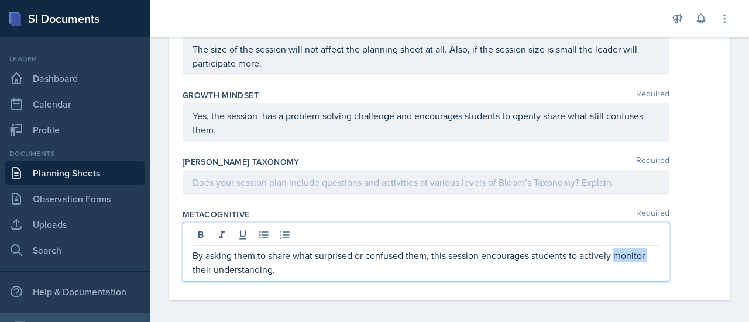
click at [658, 247] on div "By asking them to share what surprised or confused them, this session encourage…" at bounding box center [426, 252] width 487 height 59
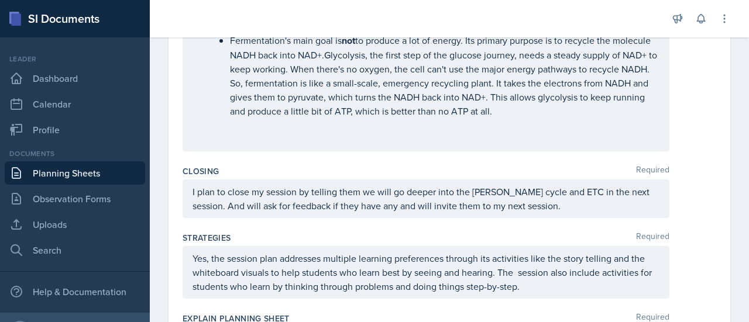
scroll to position [832, 0]
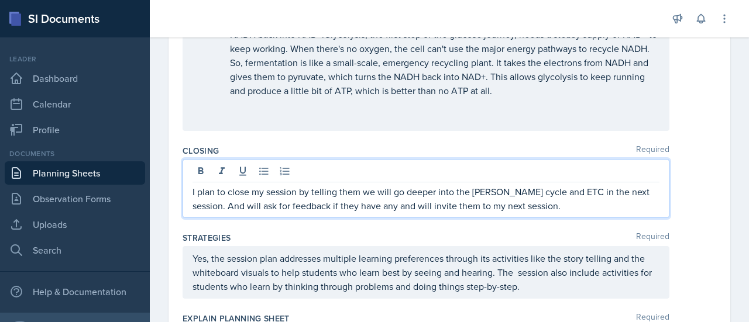
click at [358, 189] on p "I plan to close my session by telling them we will go deeper into the [PERSON_N…" at bounding box center [425, 199] width 467 height 28
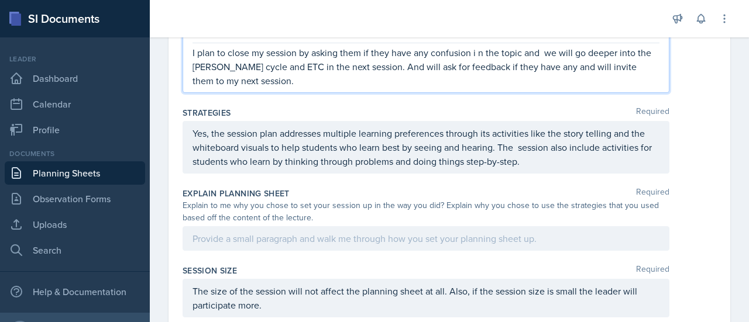
scroll to position [1193, 0]
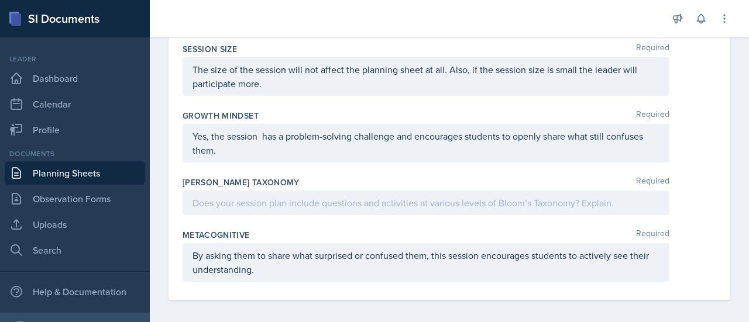
click at [445, 207] on div at bounding box center [426, 203] width 487 height 25
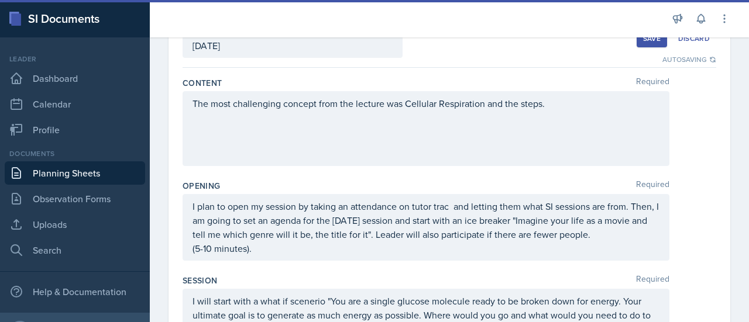
scroll to position [0, 0]
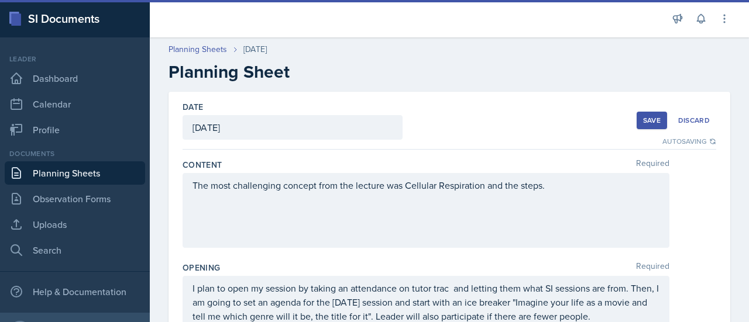
click at [643, 118] on div "Save" at bounding box center [652, 120] width 18 height 9
